Goal: Task Accomplishment & Management: Use online tool/utility

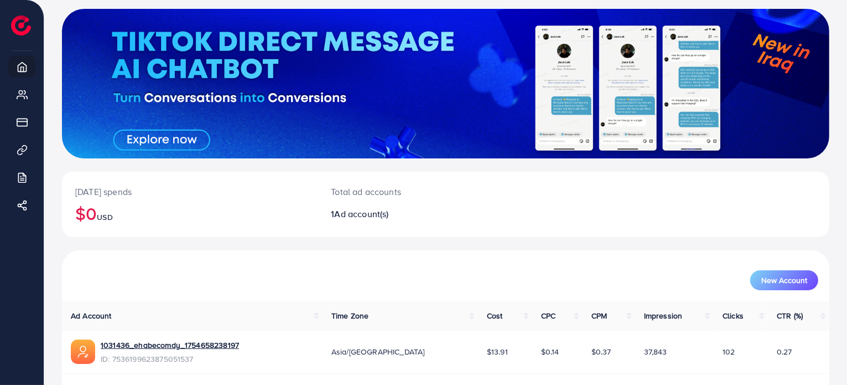
scroll to position [95, 0]
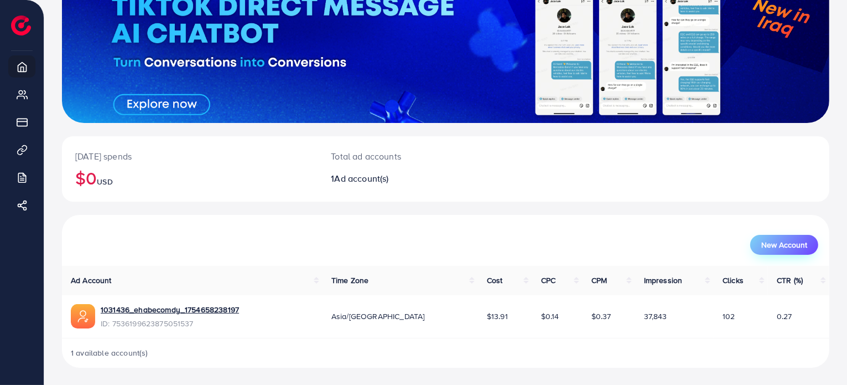
click at [276, 248] on span "New Account" at bounding box center [784, 245] width 46 height 8
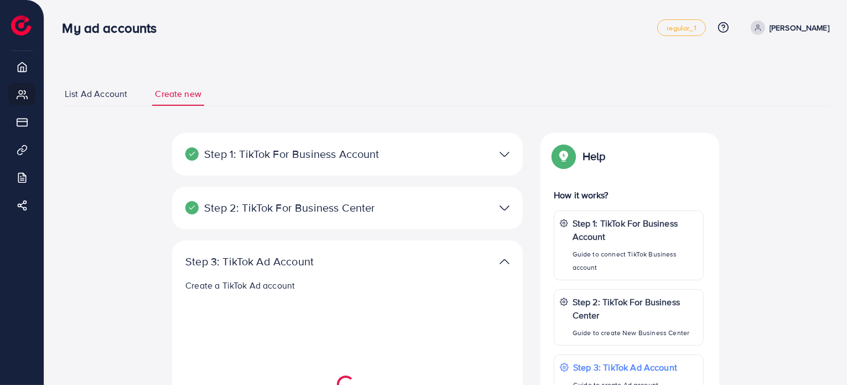
select select
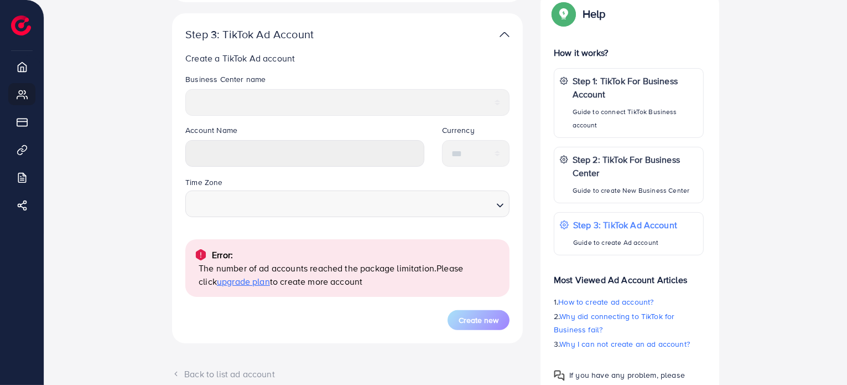
scroll to position [277, 0]
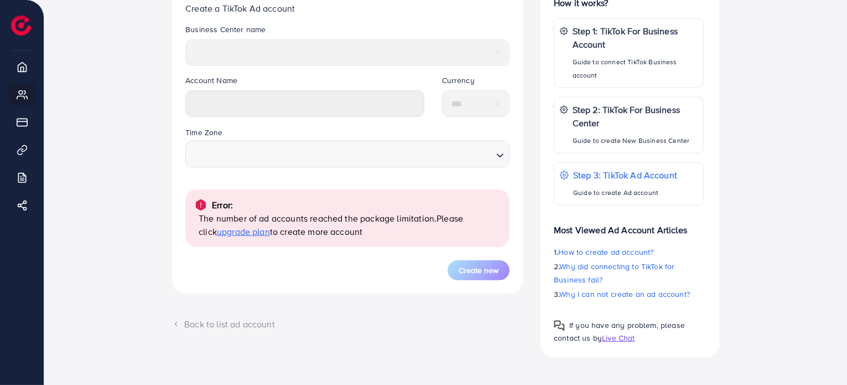
click at [230, 325] on div "Back to list ad account" at bounding box center [347, 324] width 351 height 13
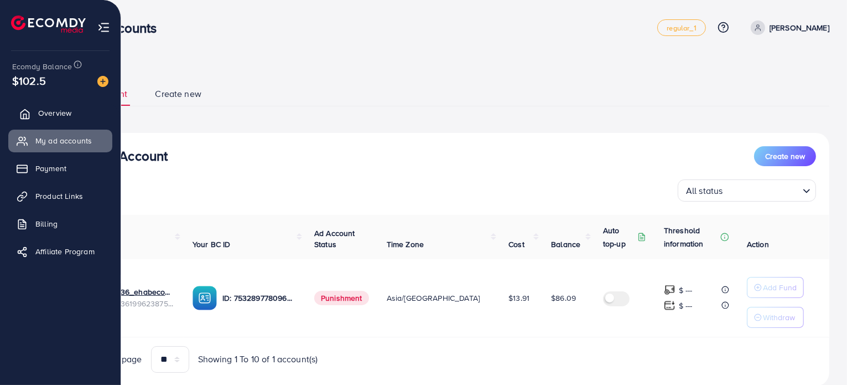
click at [46, 115] on span "Overview" at bounding box center [54, 112] width 33 height 11
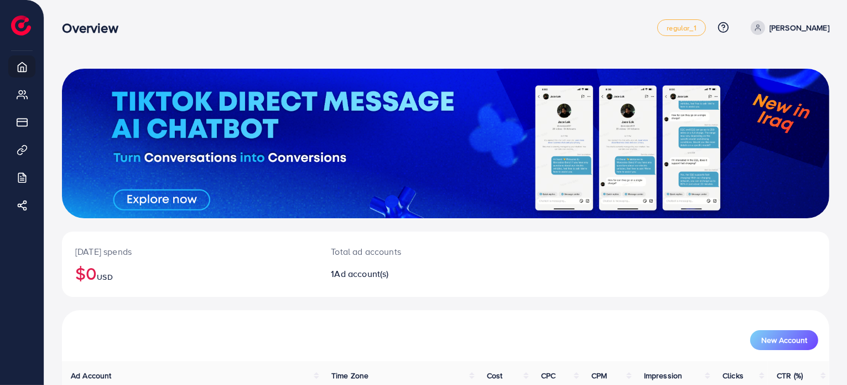
scroll to position [95, 0]
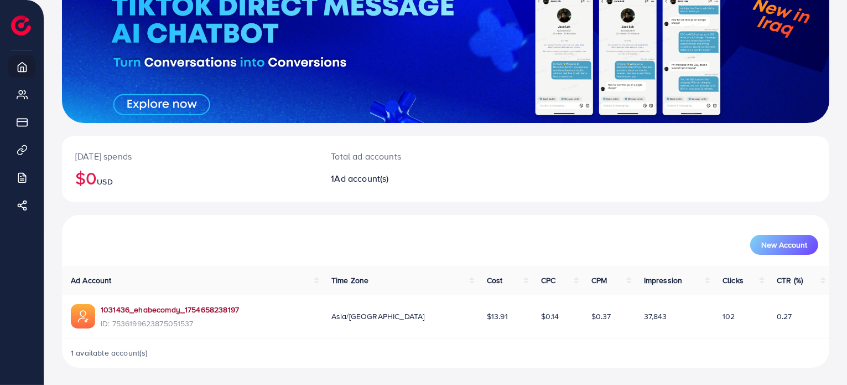
click at [142, 310] on link "1031436_ehabecomdy_1754658238197" at bounding box center [170, 309] width 138 height 11
